Goal: Browse casually

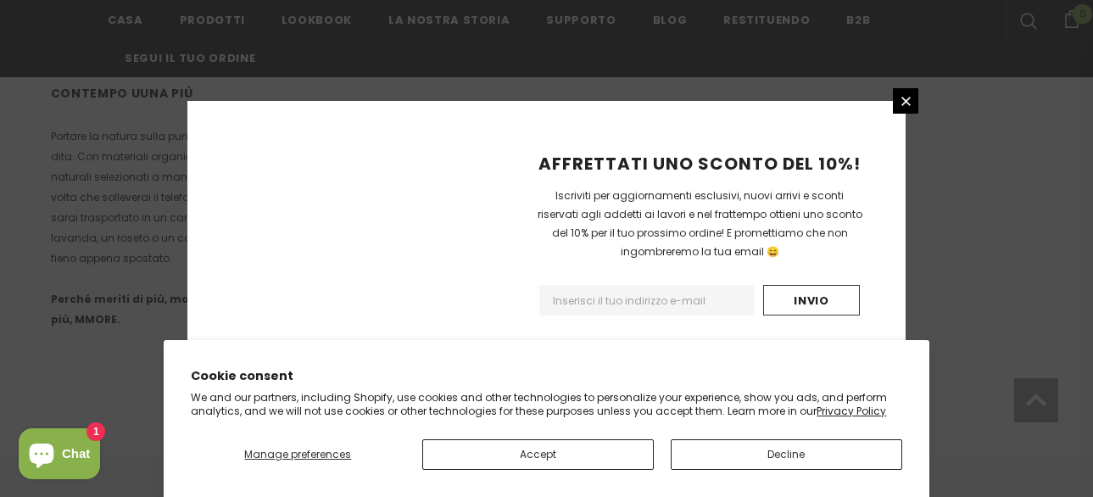
scroll to position [1276, 0]
